Goal: Find specific page/section: Find specific page/section

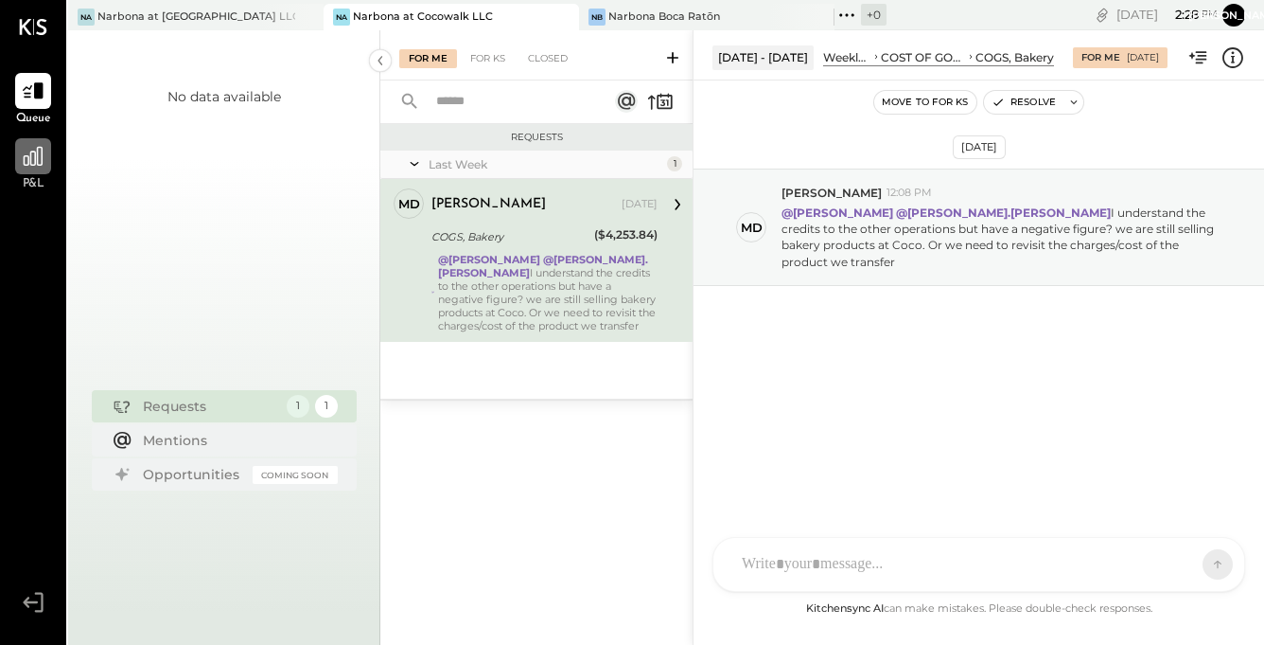
click at [35, 166] on icon at bounding box center [33, 156] width 25 height 25
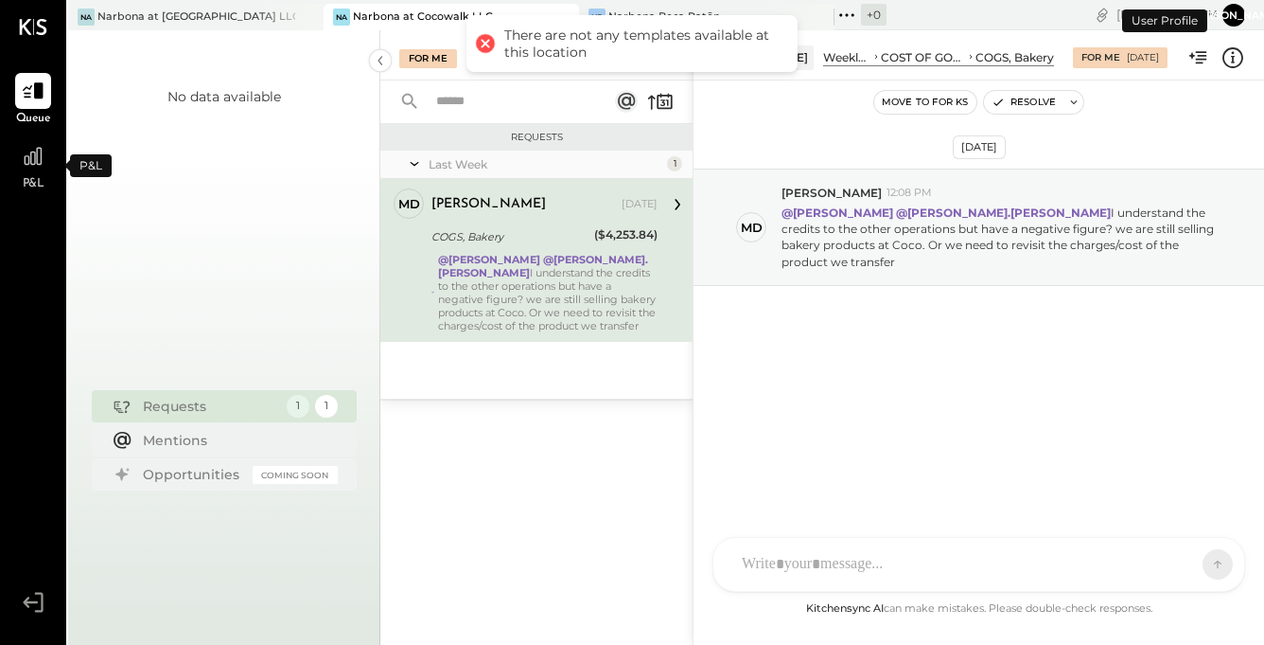
click at [35, 166] on icon at bounding box center [33, 156] width 23 height 23
